Goal: Task Accomplishment & Management: Complete application form

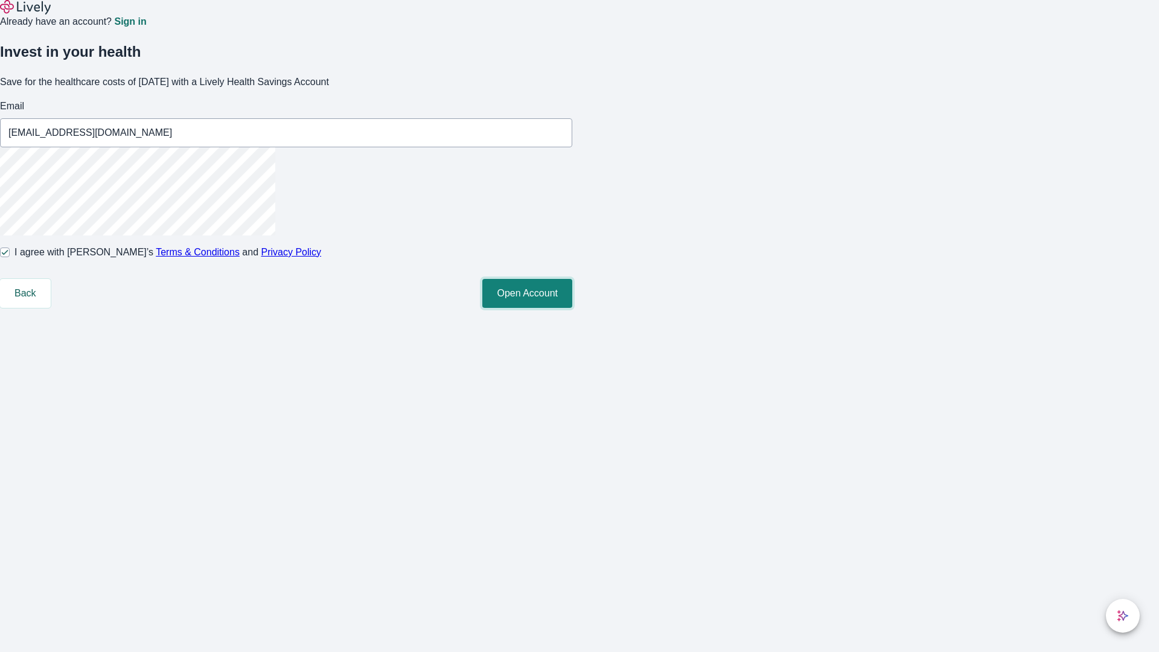
click at [572, 308] on button "Open Account" at bounding box center [527, 293] width 90 height 29
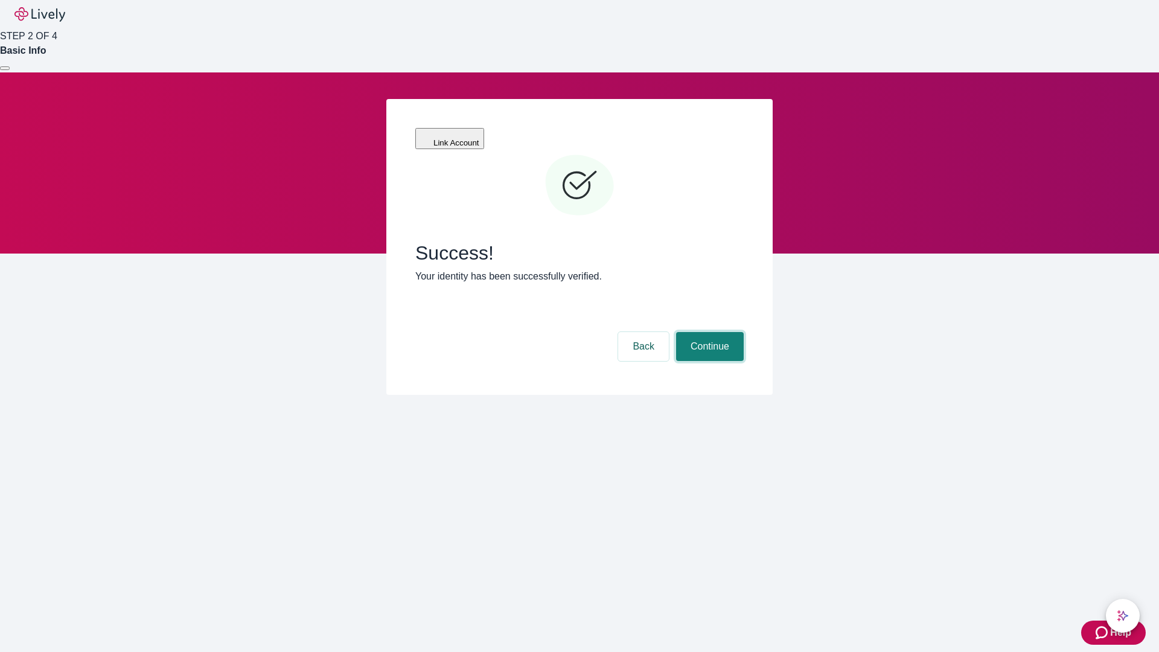
click at [708, 332] on button "Continue" at bounding box center [710, 346] width 68 height 29
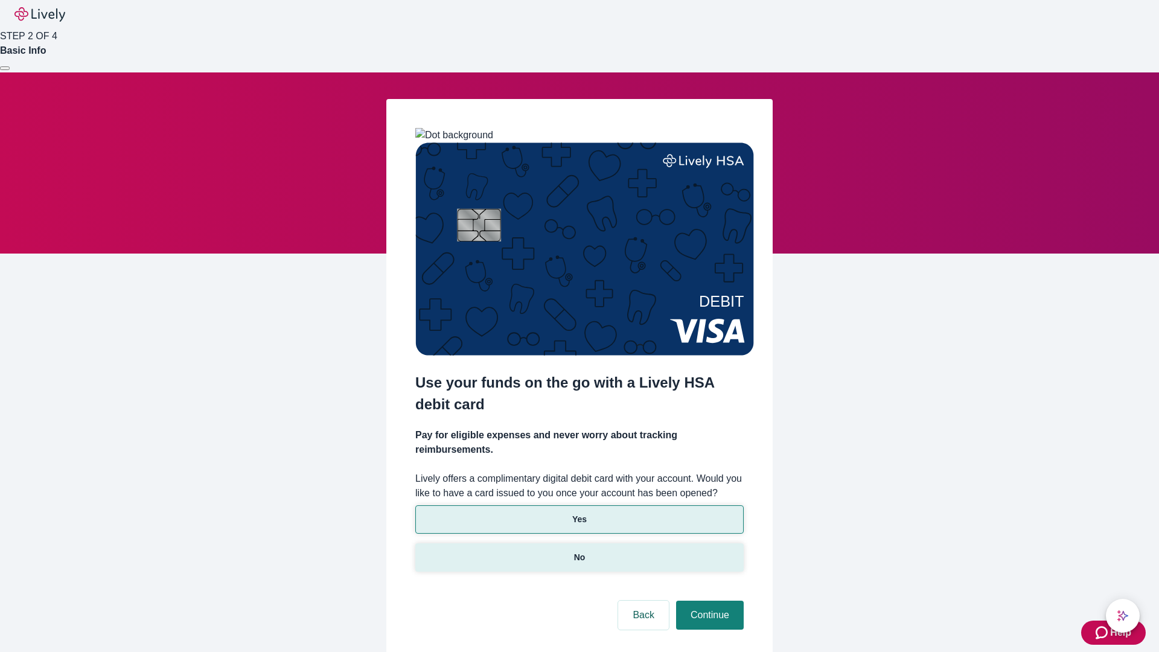
click at [579, 551] on p "No" at bounding box center [579, 557] width 11 height 13
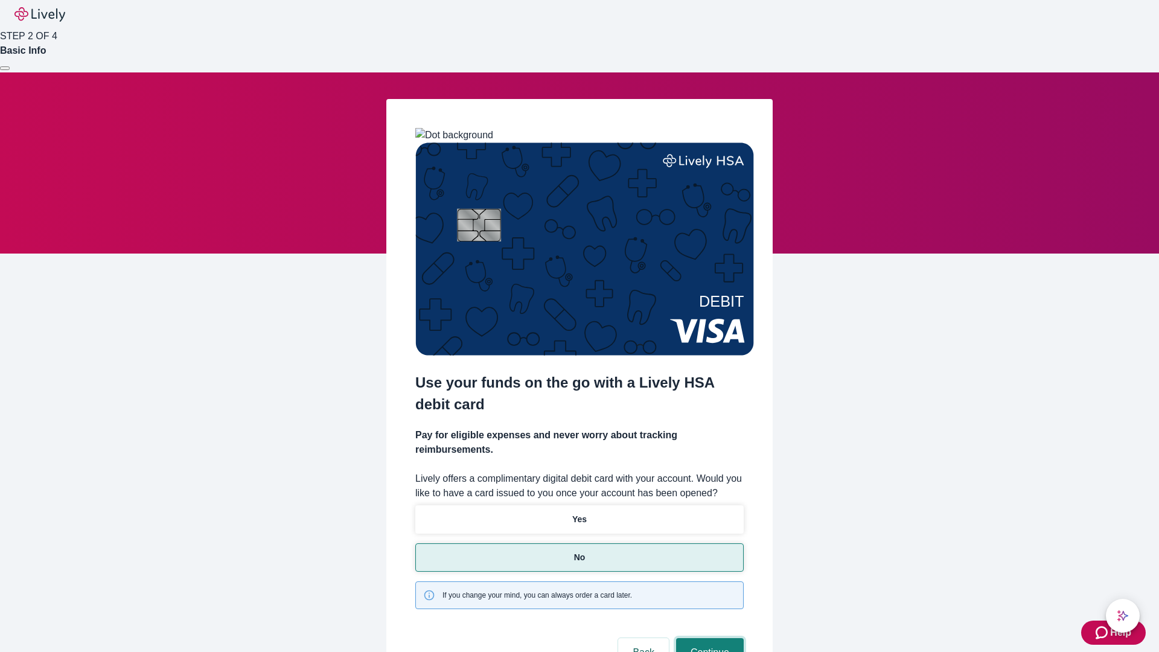
click at [708, 638] on button "Continue" at bounding box center [710, 652] width 68 height 29
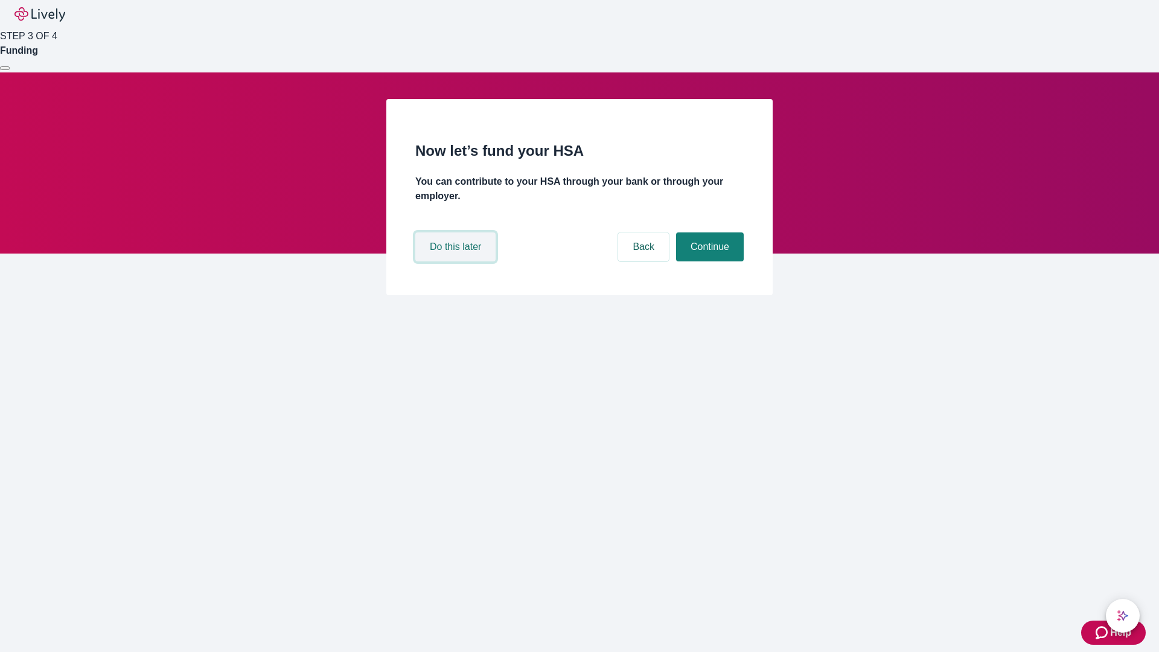
click at [457, 261] on button "Do this later" at bounding box center [455, 246] width 80 height 29
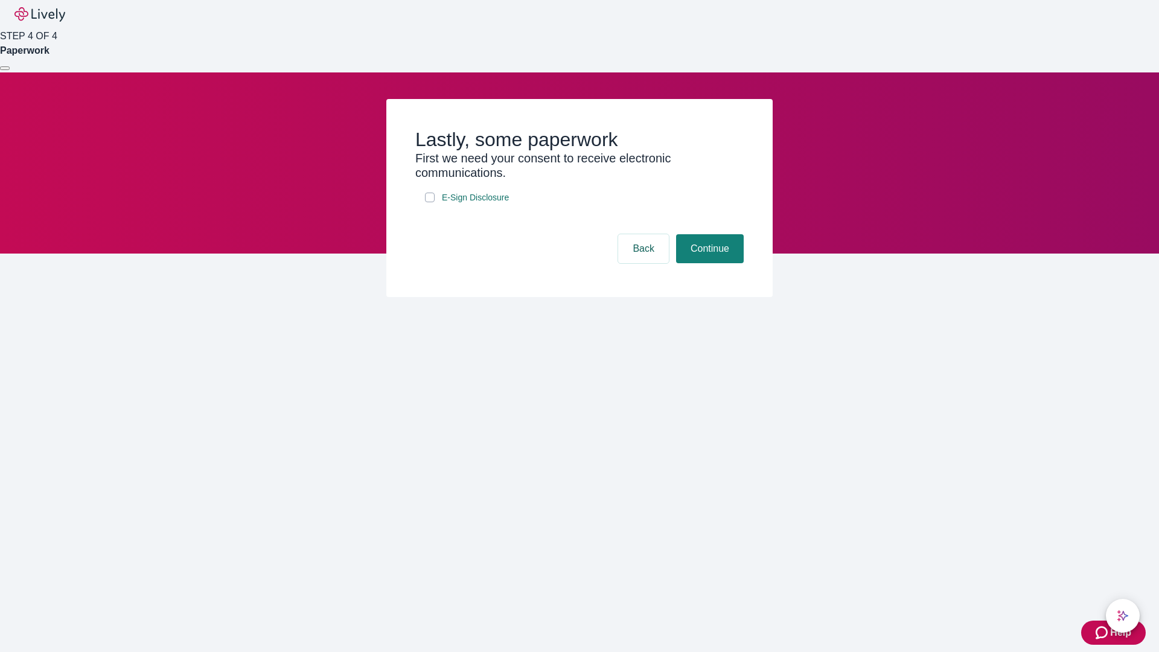
click at [430, 202] on input "E-Sign Disclosure" at bounding box center [430, 198] width 10 height 10
checkbox input "true"
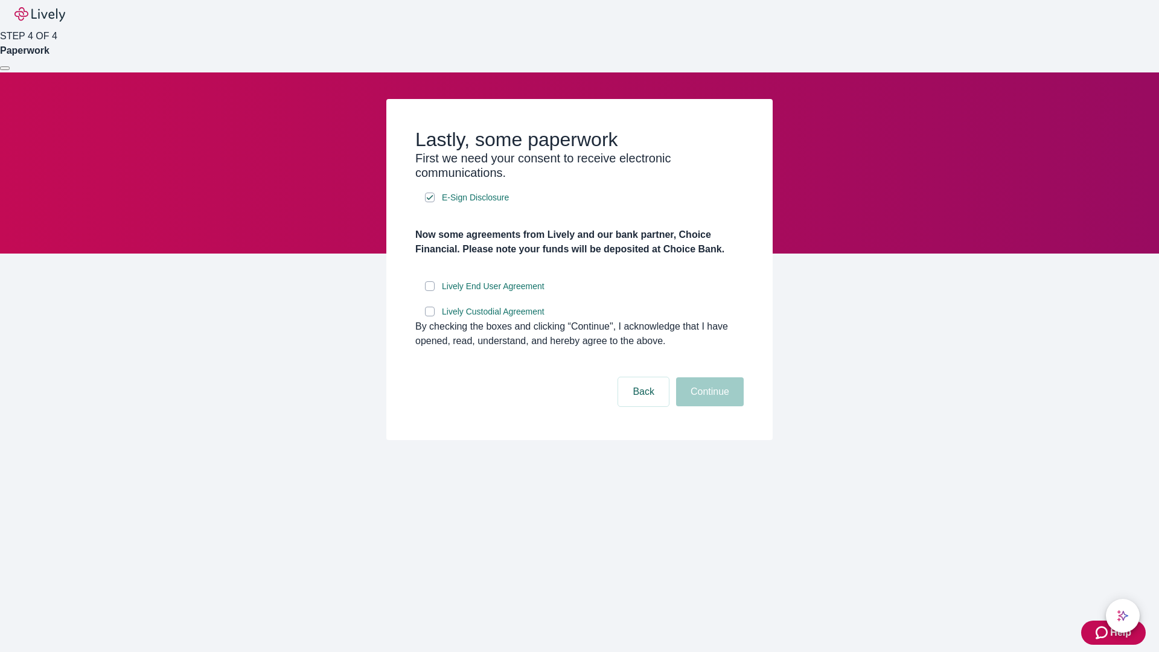
click at [430, 291] on input "Lively End User Agreement" at bounding box center [430, 286] width 10 height 10
checkbox input "true"
click at [430, 316] on input "Lively Custodial Agreement" at bounding box center [430, 312] width 10 height 10
checkbox input "true"
click at [708, 406] on button "Continue" at bounding box center [710, 391] width 68 height 29
